Goal: Find specific page/section: Find specific page/section

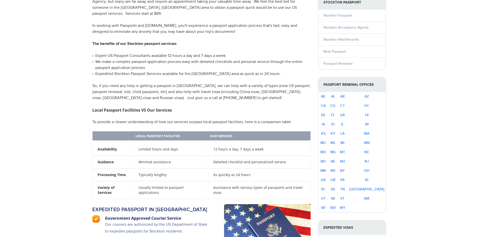
scroll to position [176, 0]
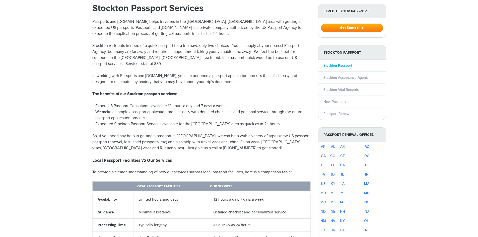
click at [340, 63] on link "Stockton Passport" at bounding box center [337, 65] width 29 height 4
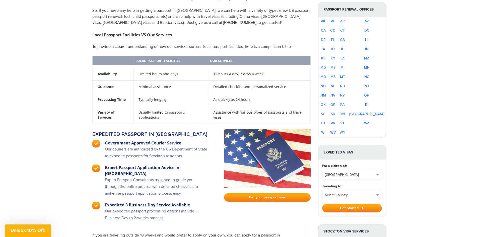
scroll to position [351, 0]
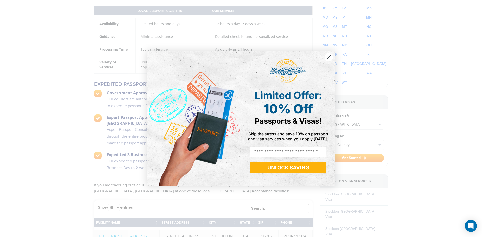
click at [330, 56] on circle "Close dialog" at bounding box center [328, 57] width 8 height 8
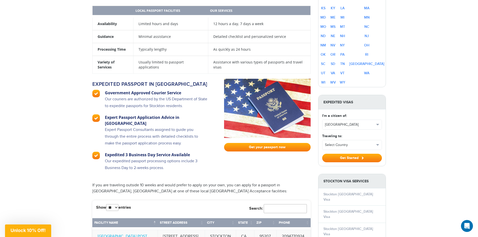
scroll to position [0, 0]
